Goal: Task Accomplishment & Management: Use online tool/utility

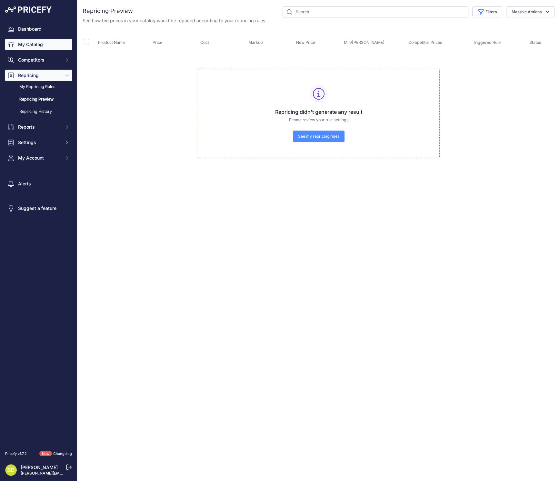
click at [44, 46] on link "My Catalog" at bounding box center [38, 45] width 67 height 12
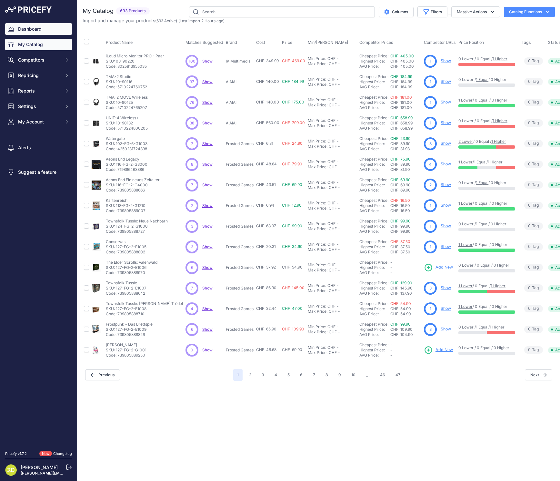
click at [48, 31] on link "Dashboard" at bounding box center [38, 29] width 67 height 12
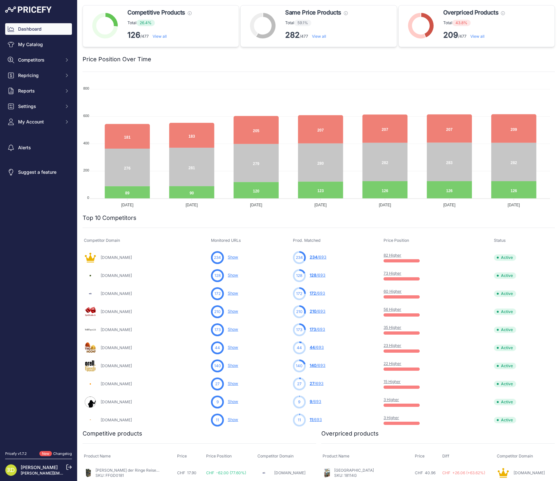
click at [146, 38] on p "126 /477 View all" at bounding box center [159, 35] width 64 height 10
click at [208, 50] on div "Price Position Over Time" at bounding box center [319, 55] width 472 height 17
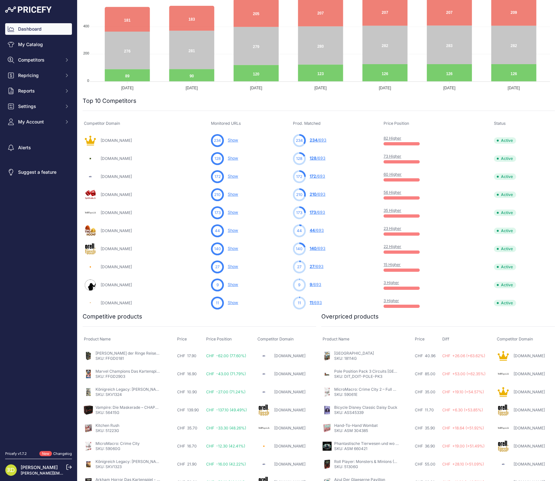
scroll to position [163, 0]
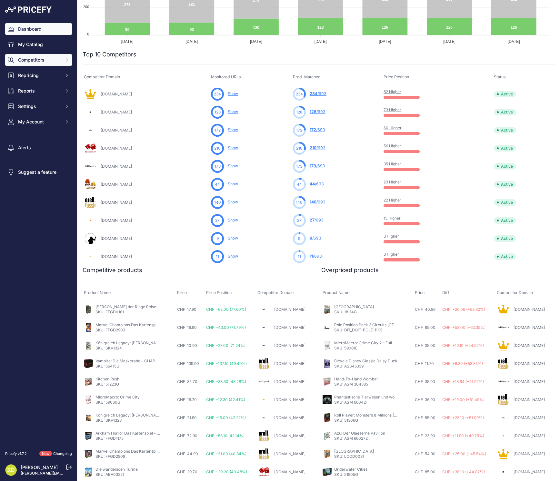
click at [35, 61] on span "Competitors" at bounding box center [39, 60] width 42 height 6
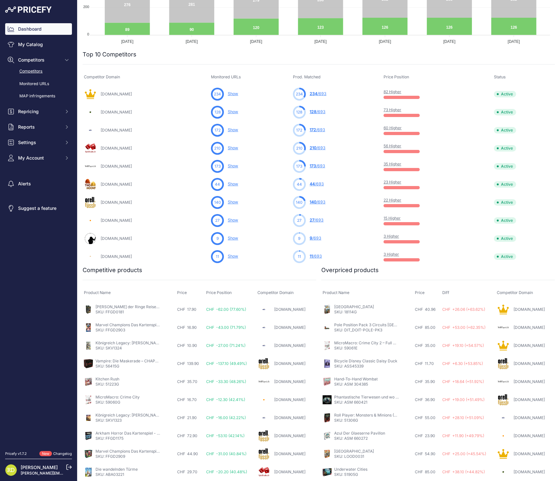
click at [59, 72] on link "Competitors" at bounding box center [38, 71] width 67 height 11
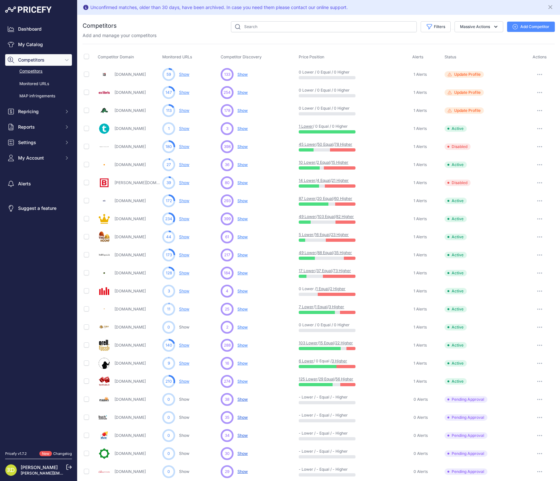
click at [126, 217] on link "Spielezar.ch" at bounding box center [129, 218] width 31 height 5
click at [372, 235] on div "5 Lower / 16 Equal / 23 Higher" at bounding box center [354, 237] width 111 height 10
click at [33, 40] on link "My Catalog" at bounding box center [38, 45] width 67 height 12
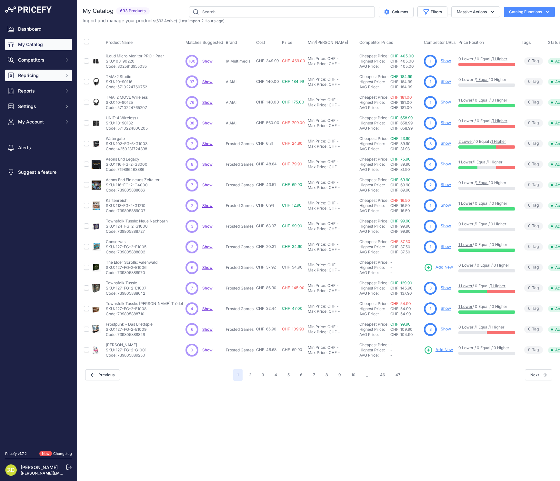
click at [47, 78] on span "Repricing" at bounding box center [39, 75] width 42 height 6
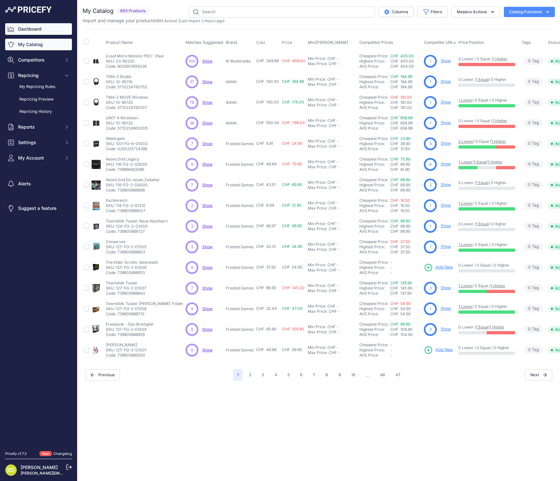
click at [52, 33] on link "Dashboard" at bounding box center [38, 29] width 67 height 12
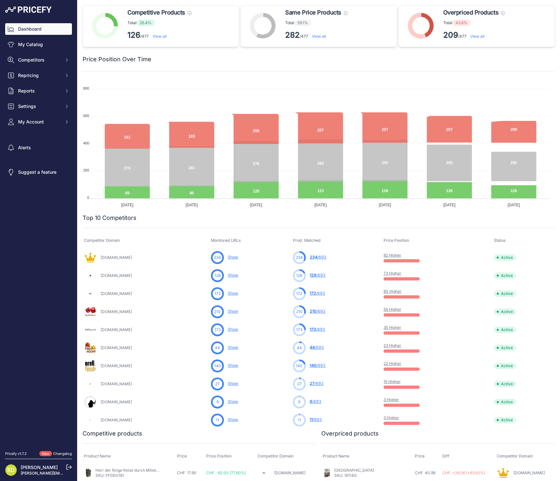
click at [471, 37] on link "View all" at bounding box center [477, 36] width 14 height 5
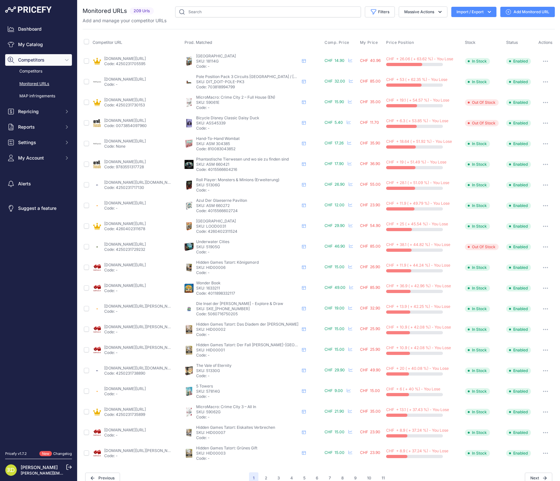
click at [541, 60] on button "button" at bounding box center [545, 61] width 13 height 9
click at [303, 21] on div "Add and manage your competitor URLs" at bounding box center [319, 20] width 472 height 6
click at [368, 191] on td "CHF 55.00 My Cost: 10.67" at bounding box center [372, 185] width 26 height 21
